Goal: Task Accomplishment & Management: Manage account settings

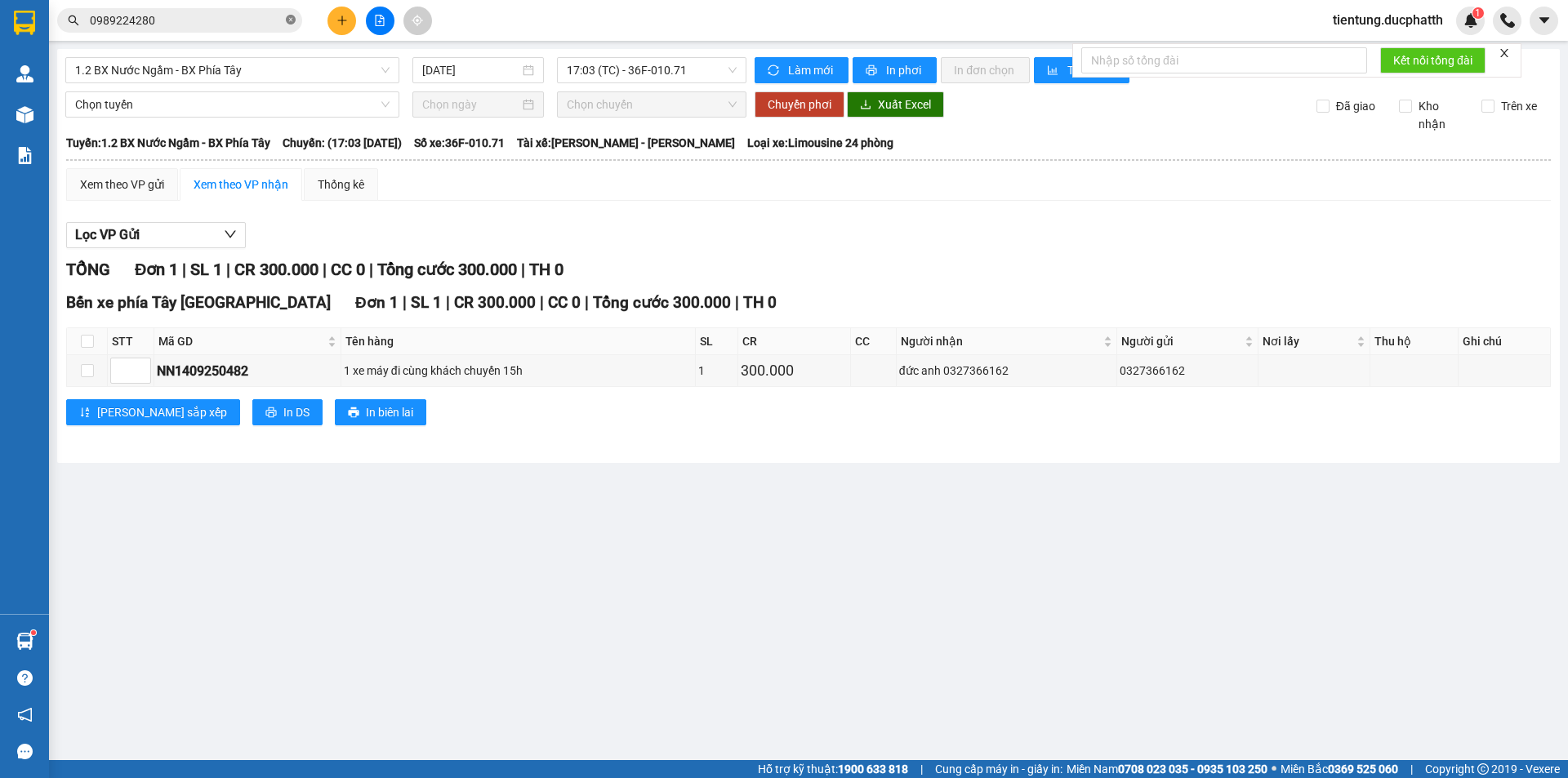
click at [293, 20] on icon "close-circle" at bounding box center [291, 20] width 10 height 10
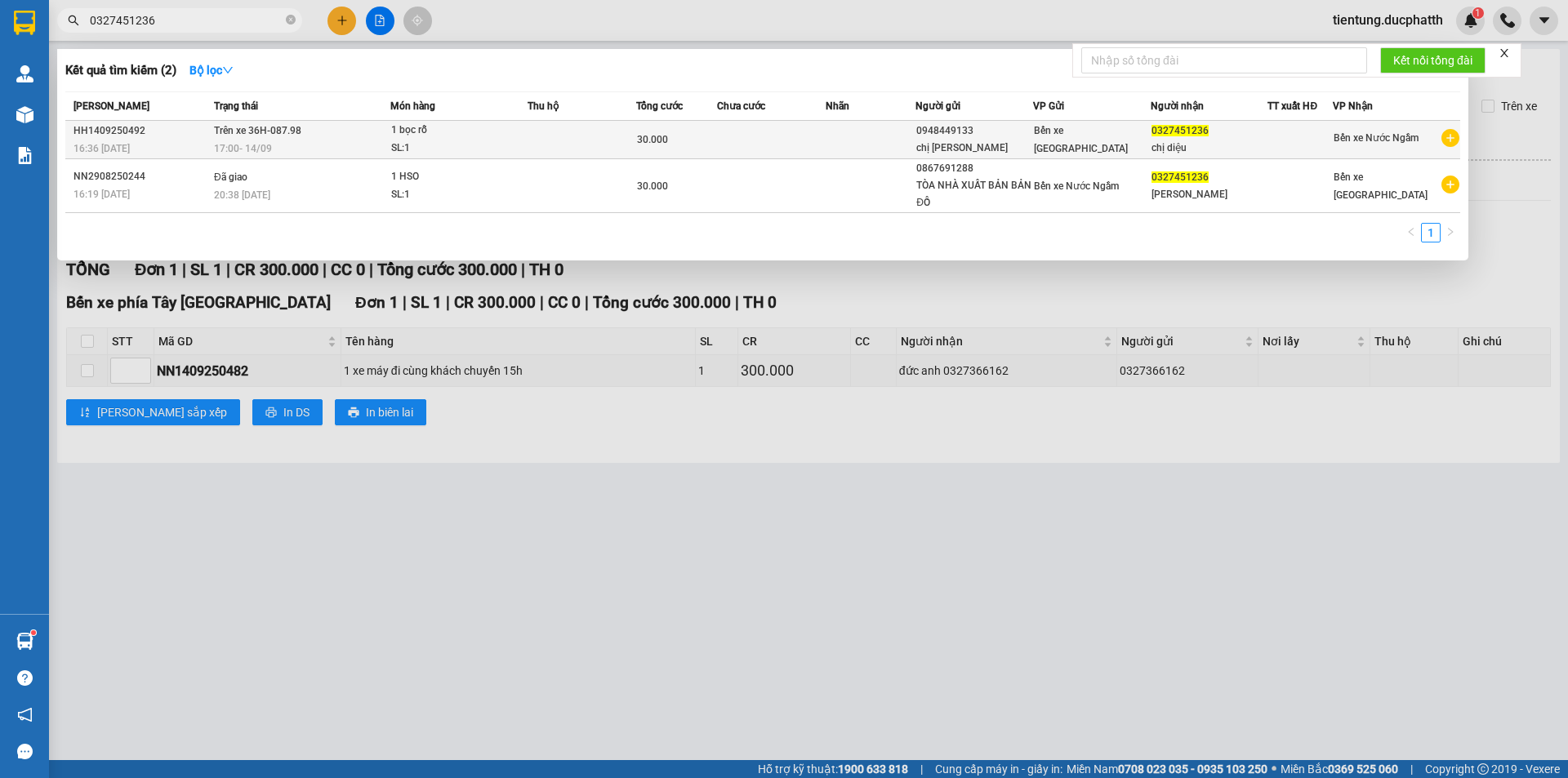
type input "0327451236"
click at [533, 137] on td at bounding box center [582, 139] width 108 height 38
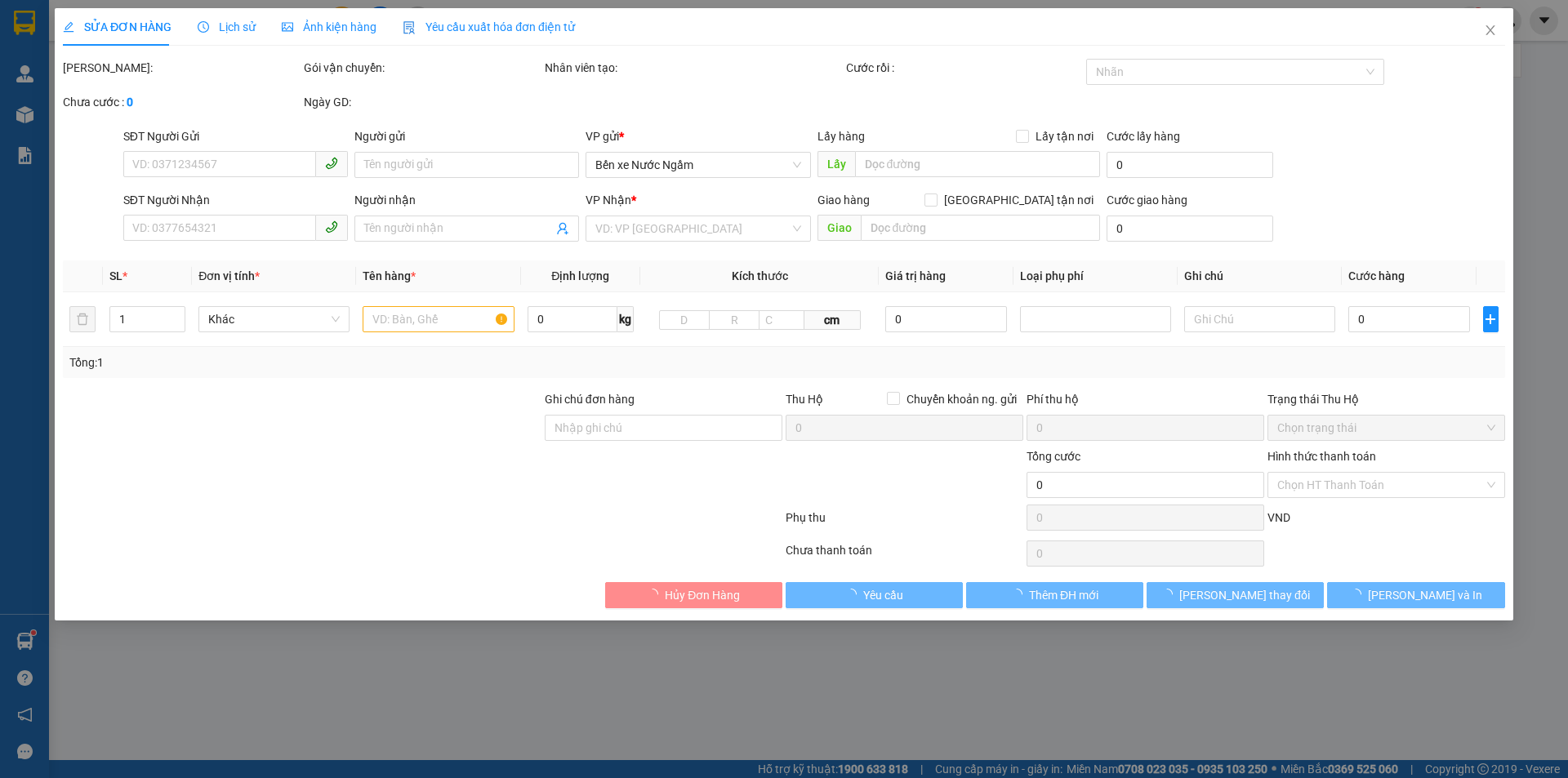
type input "0948449133"
type input "chị [PERSON_NAME]"
type input "0327451236"
type input "chị diệu"
type input "ngtt"
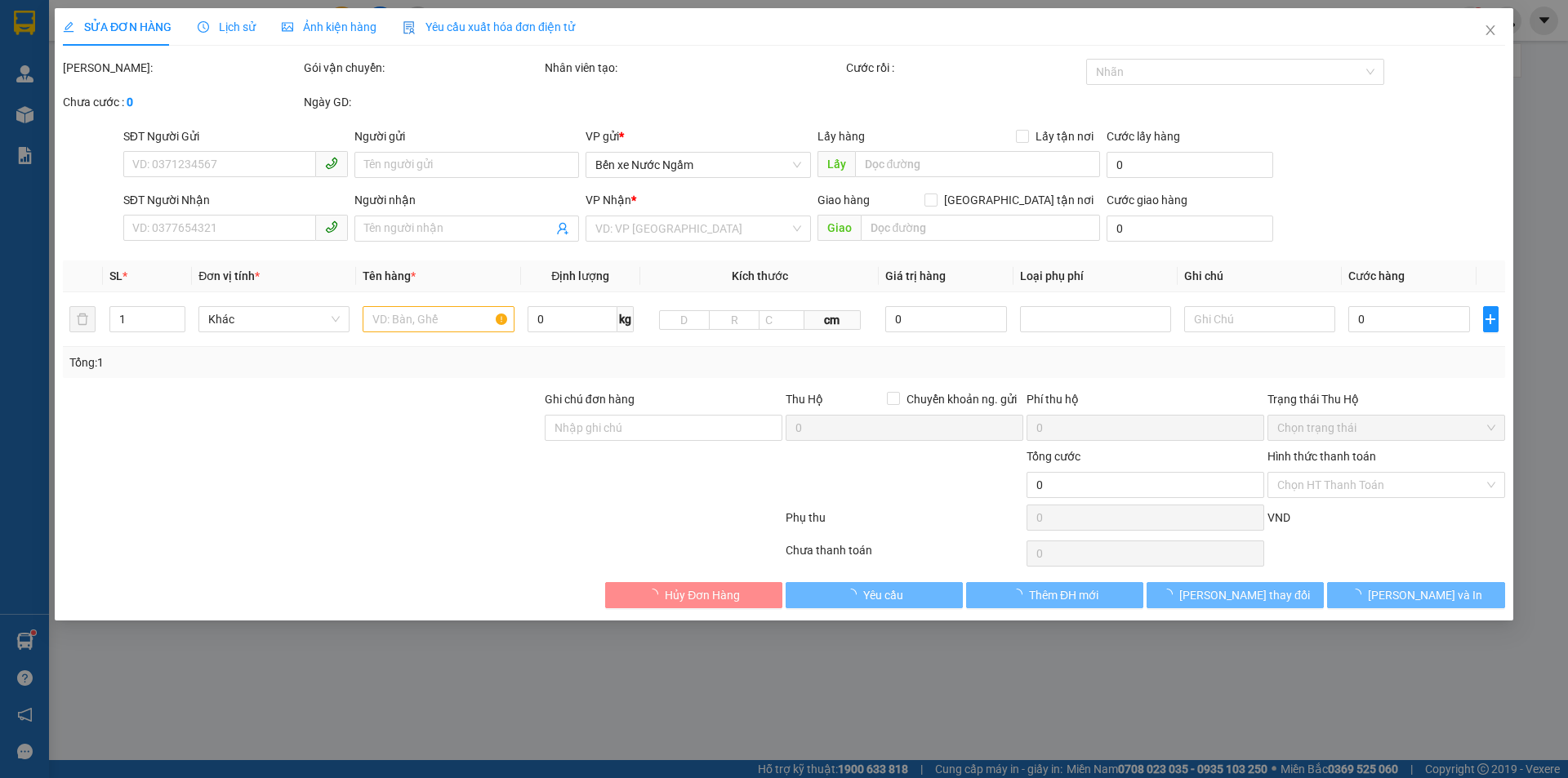
type input "30.000"
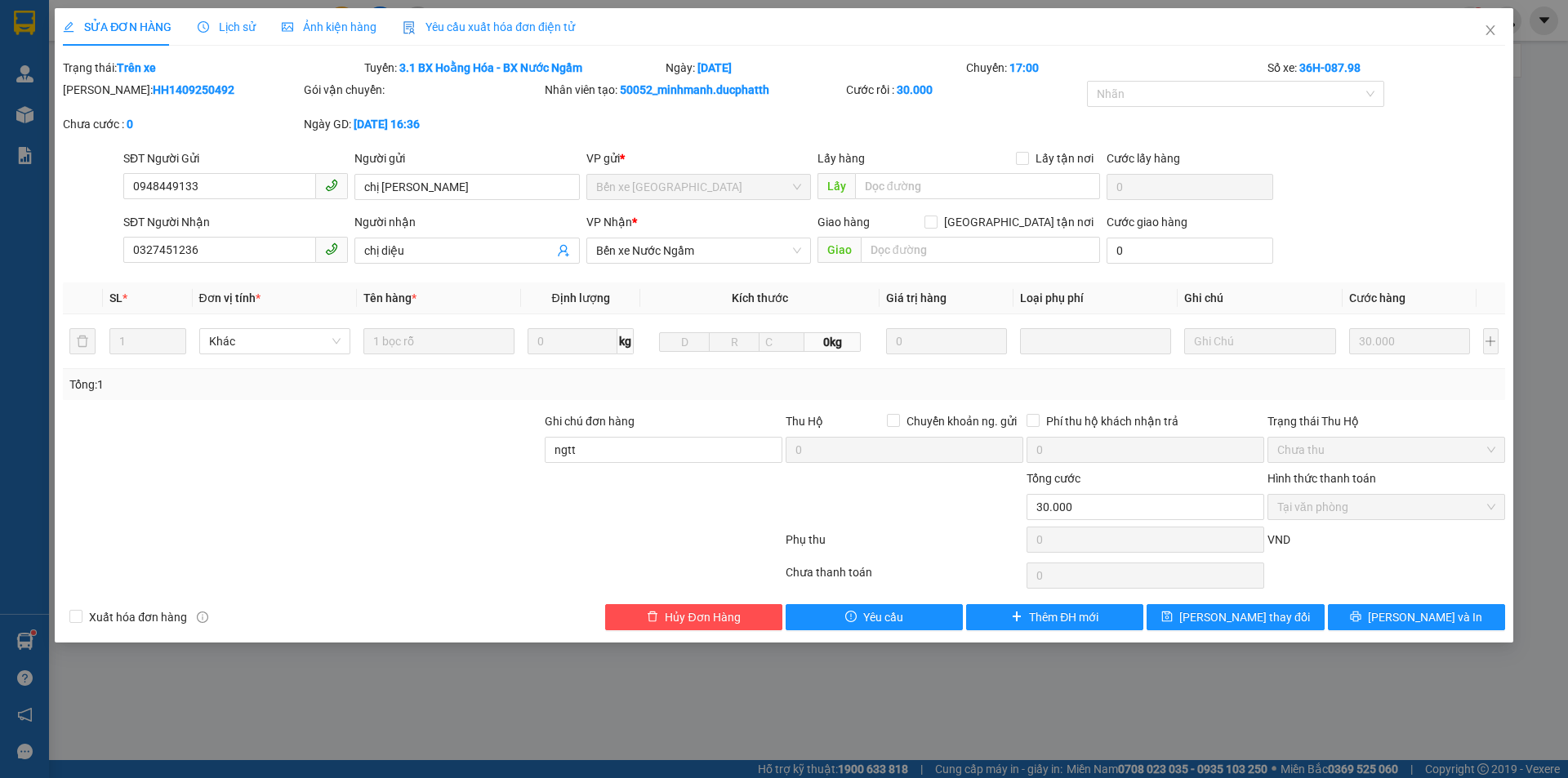
click at [437, 502] on div at bounding box center [302, 497] width 482 height 57
click at [1494, 36] on icon "close" at bounding box center [1490, 30] width 13 height 13
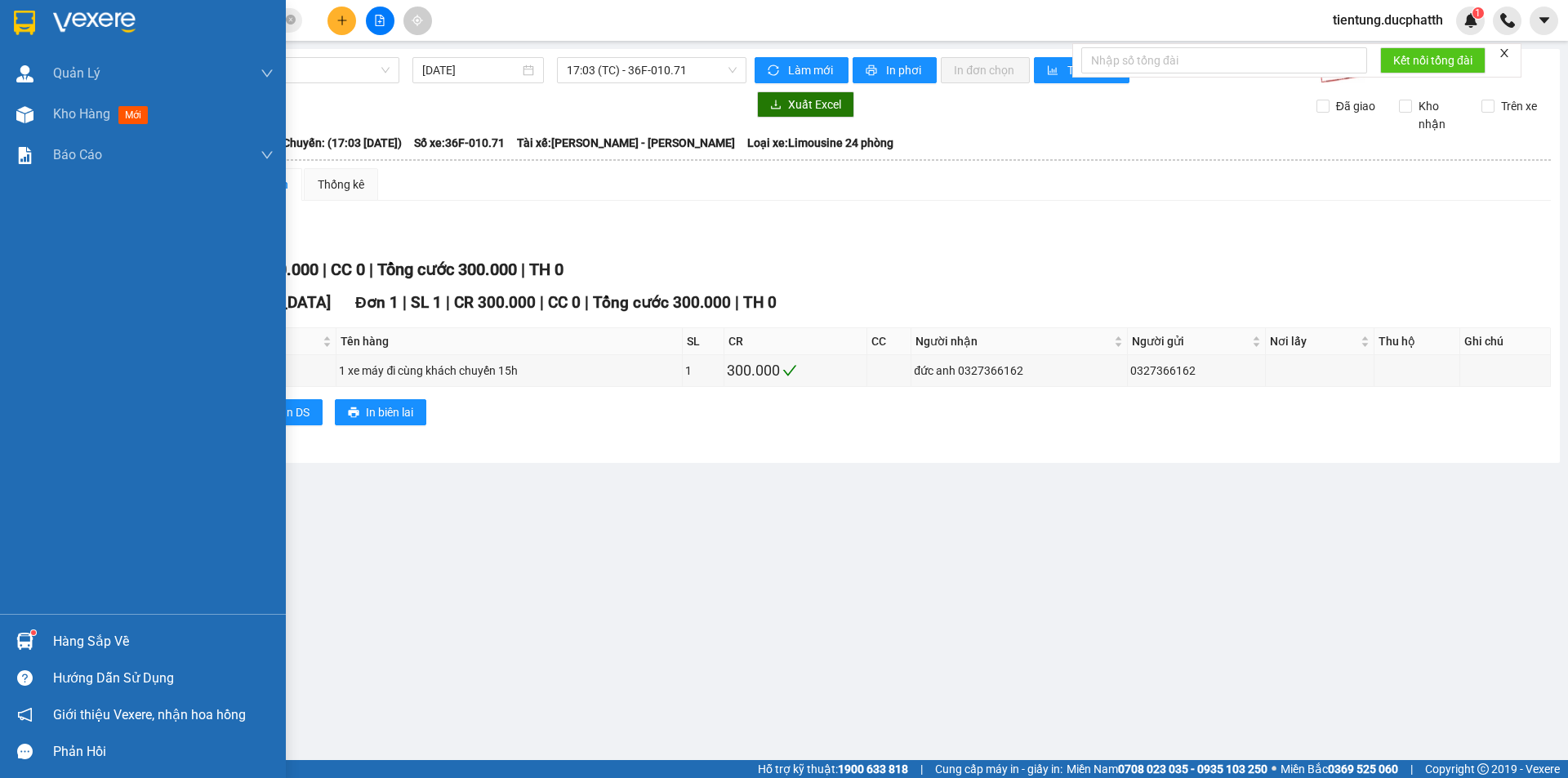
click at [72, 642] on div "Hàng sắp về" at bounding box center [163, 642] width 220 height 25
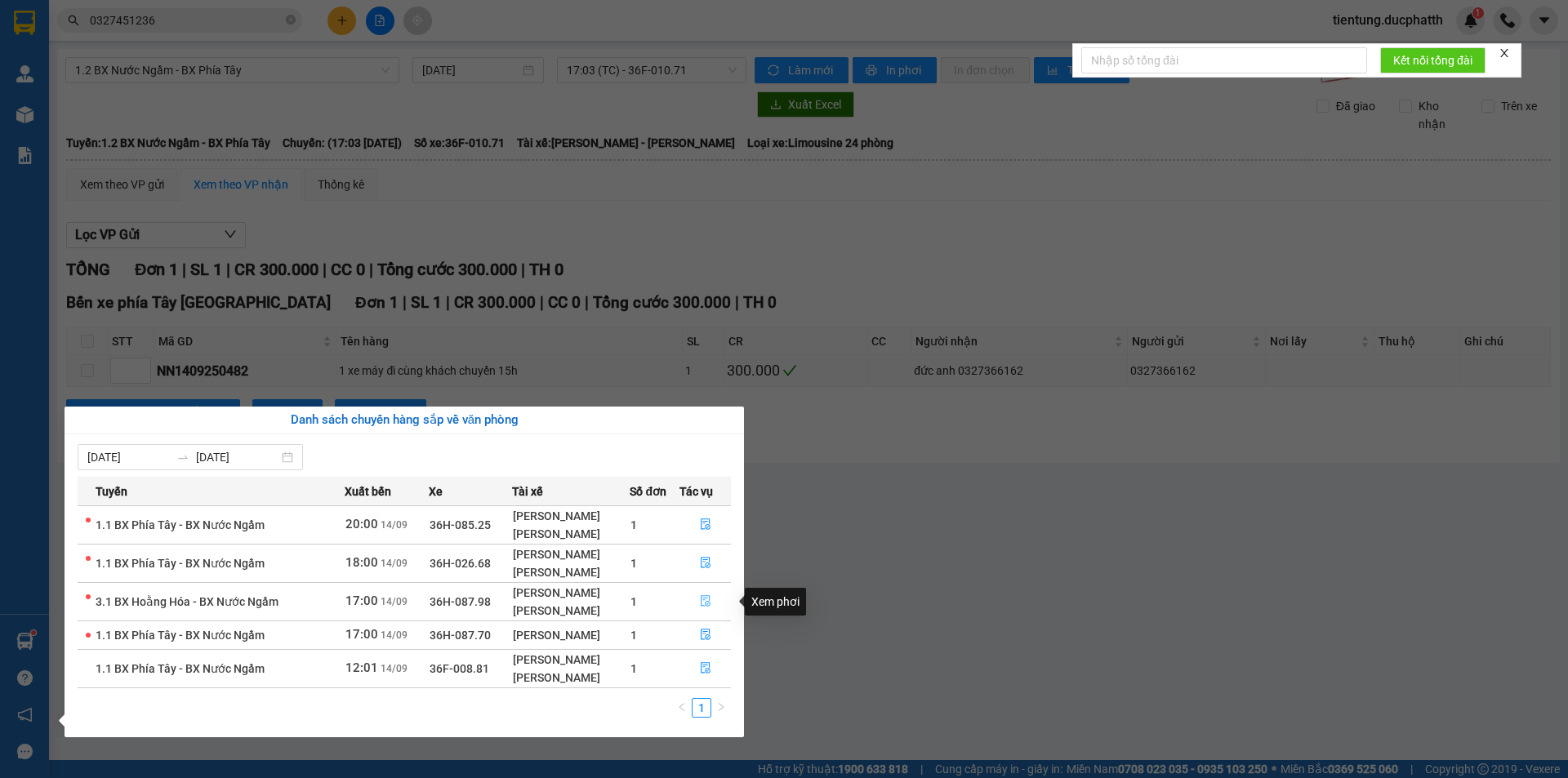
click at [701, 601] on icon "file-done" at bounding box center [705, 601] width 10 height 12
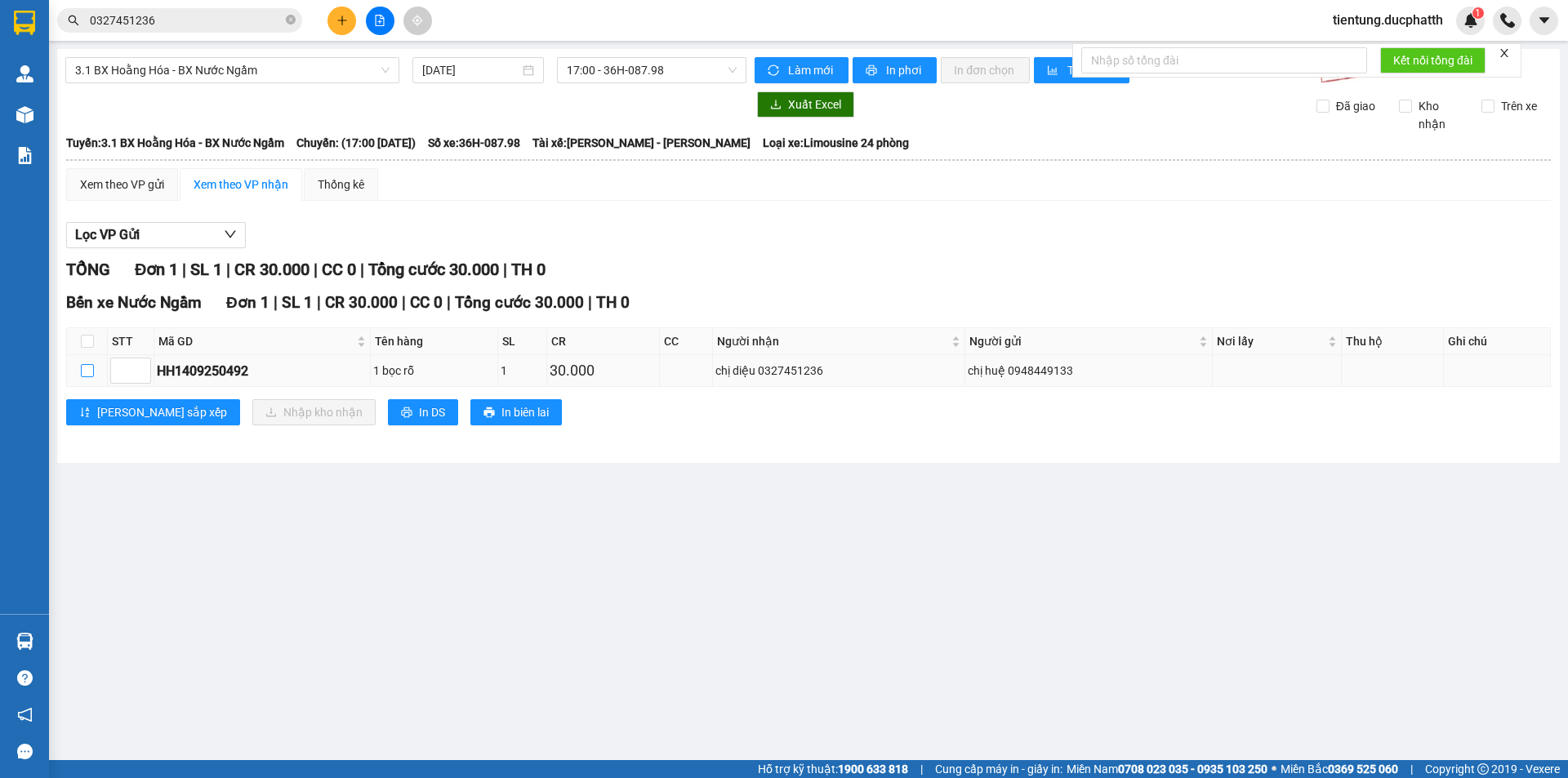
click at [89, 366] on input "checkbox" at bounding box center [87, 370] width 13 height 13
checkbox input "true"
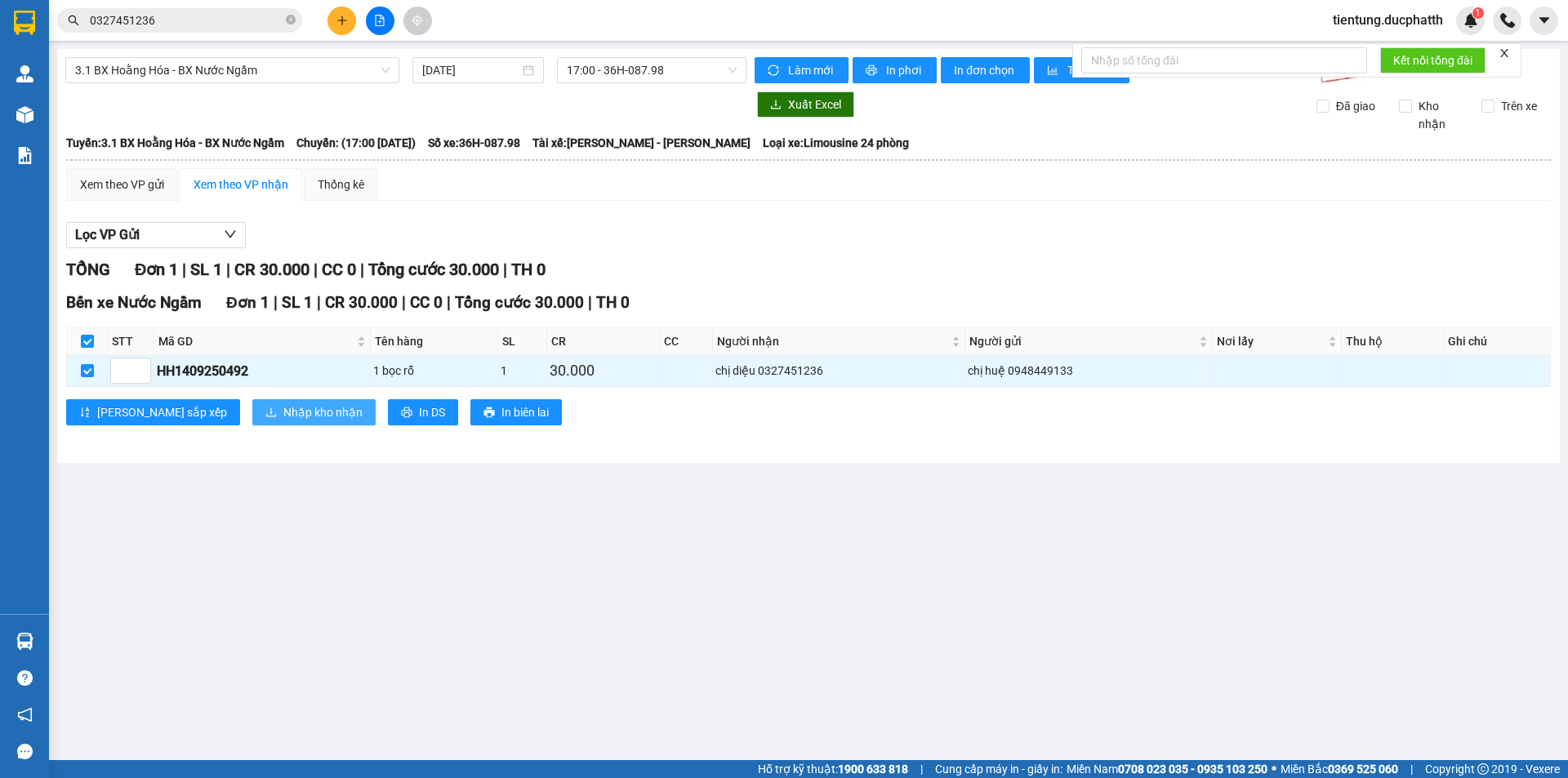
click at [283, 410] on span "Nhập kho nhận" at bounding box center [322, 412] width 79 height 18
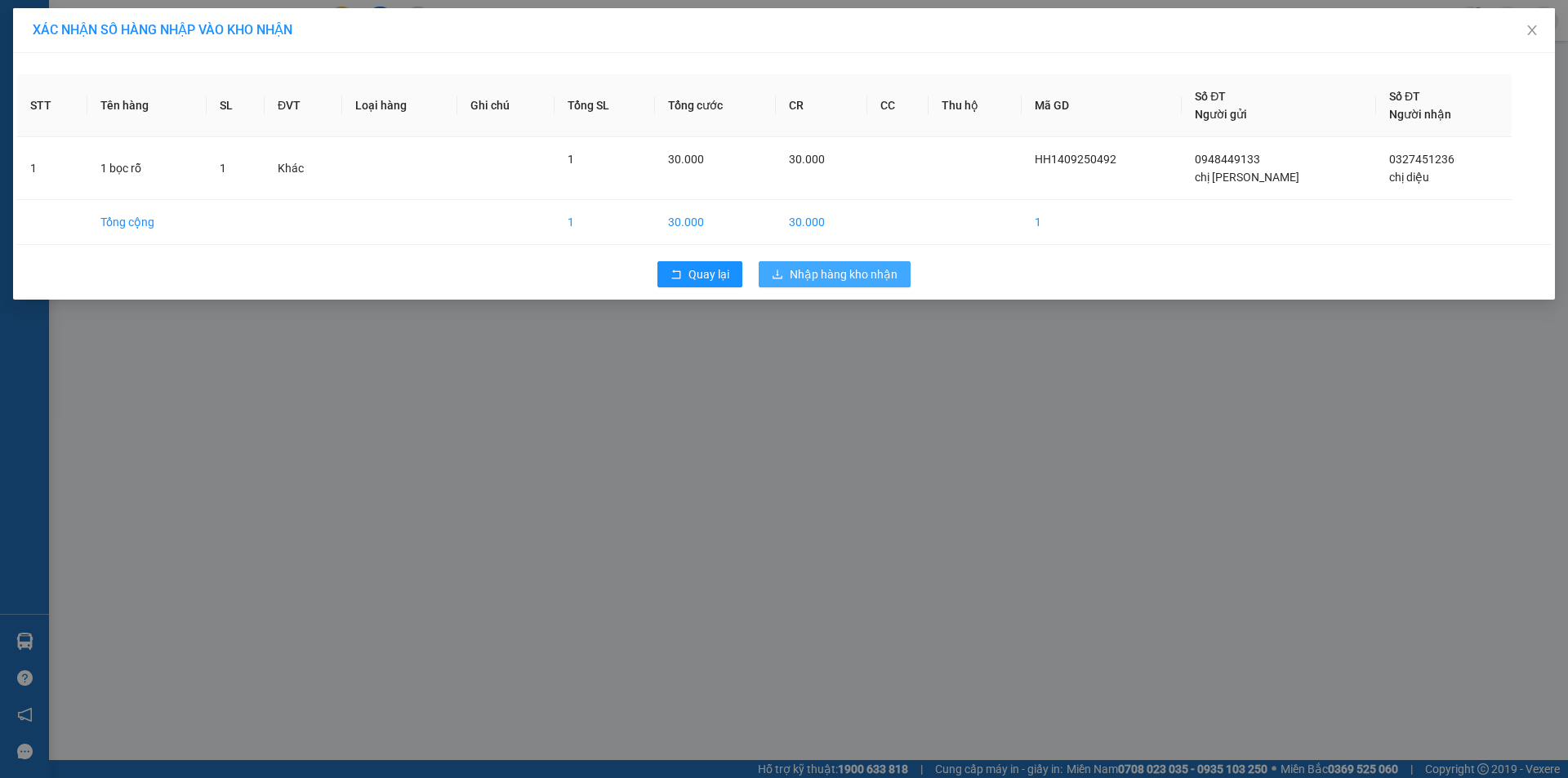
click at [848, 269] on span "Nhập hàng kho nhận" at bounding box center [843, 274] width 107 height 18
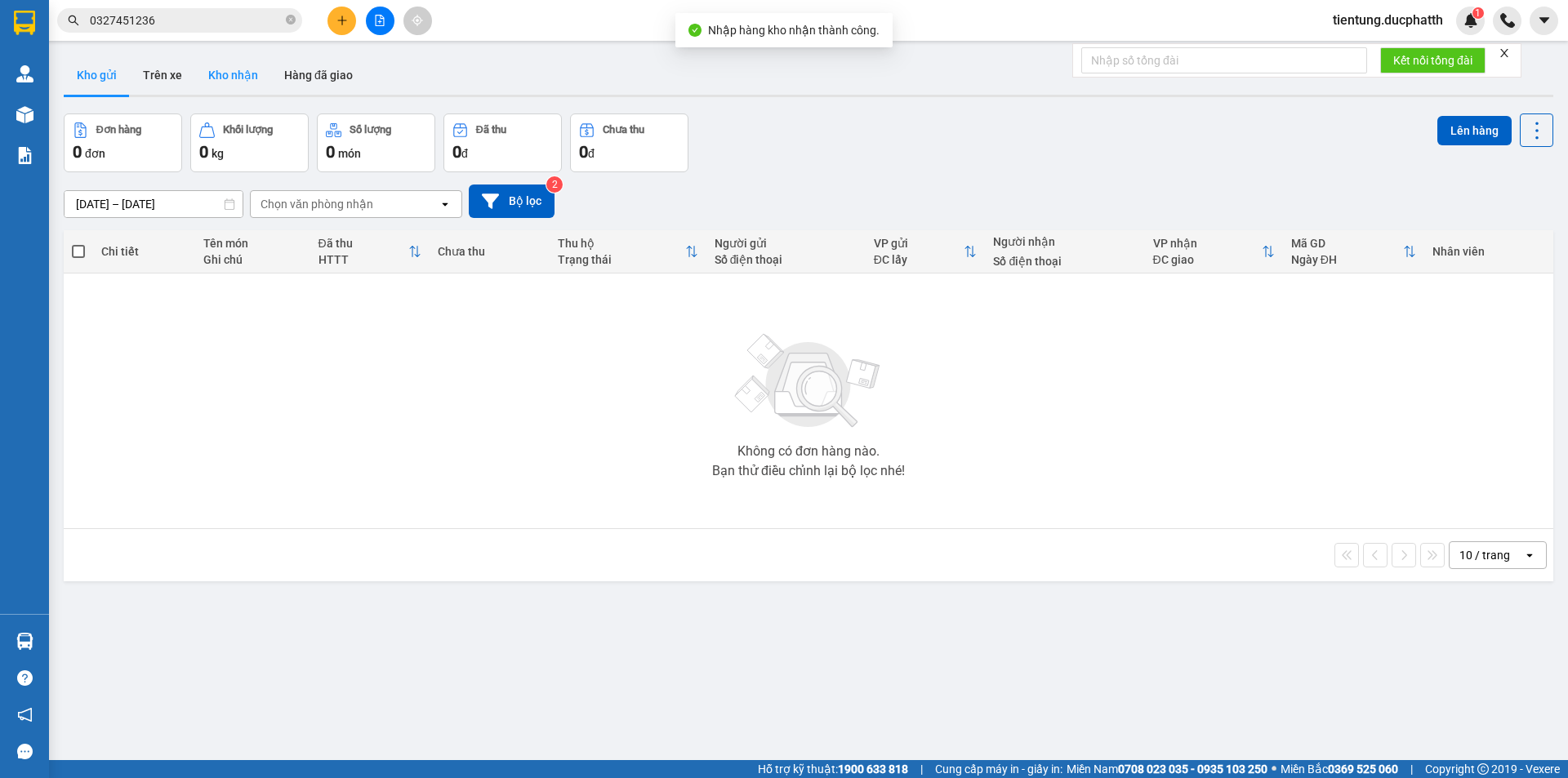
click at [228, 72] on button "Kho nhận" at bounding box center [233, 75] width 76 height 39
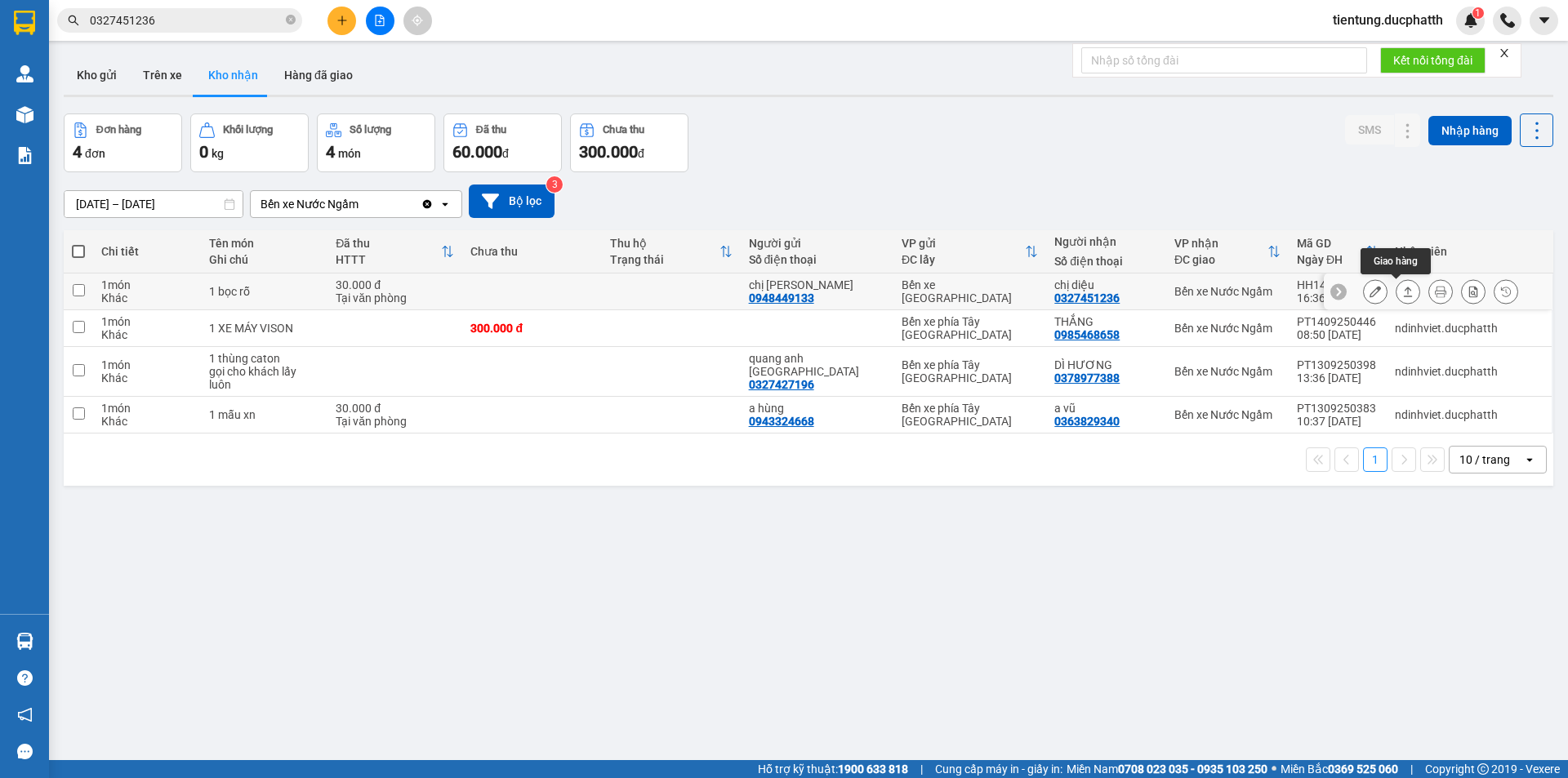
click at [1401, 290] on button at bounding box center [1408, 291] width 23 height 28
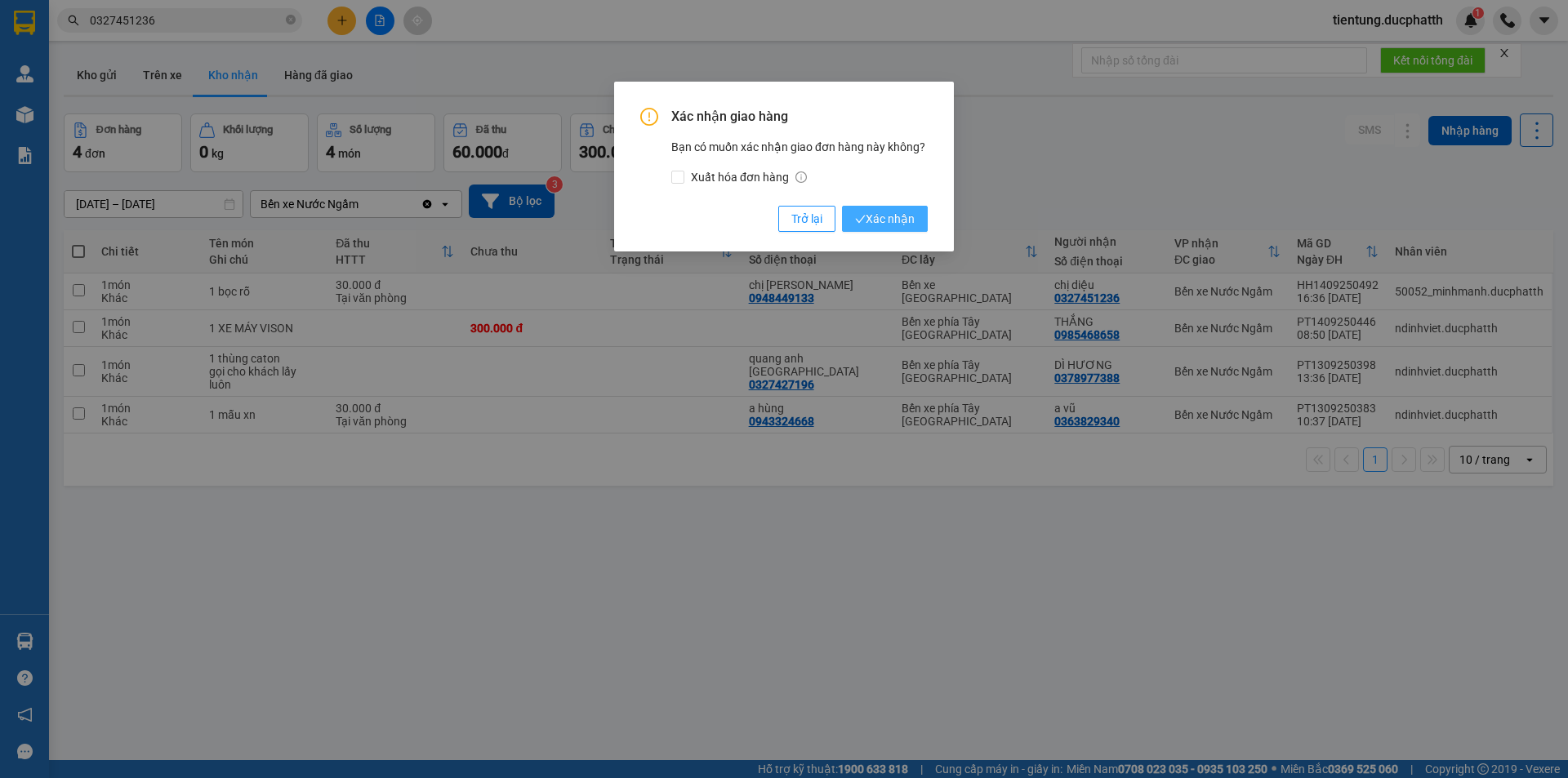
click at [885, 220] on span "Xác nhận" at bounding box center [884, 218] width 60 height 18
